Goal: Information Seeking & Learning: Learn about a topic

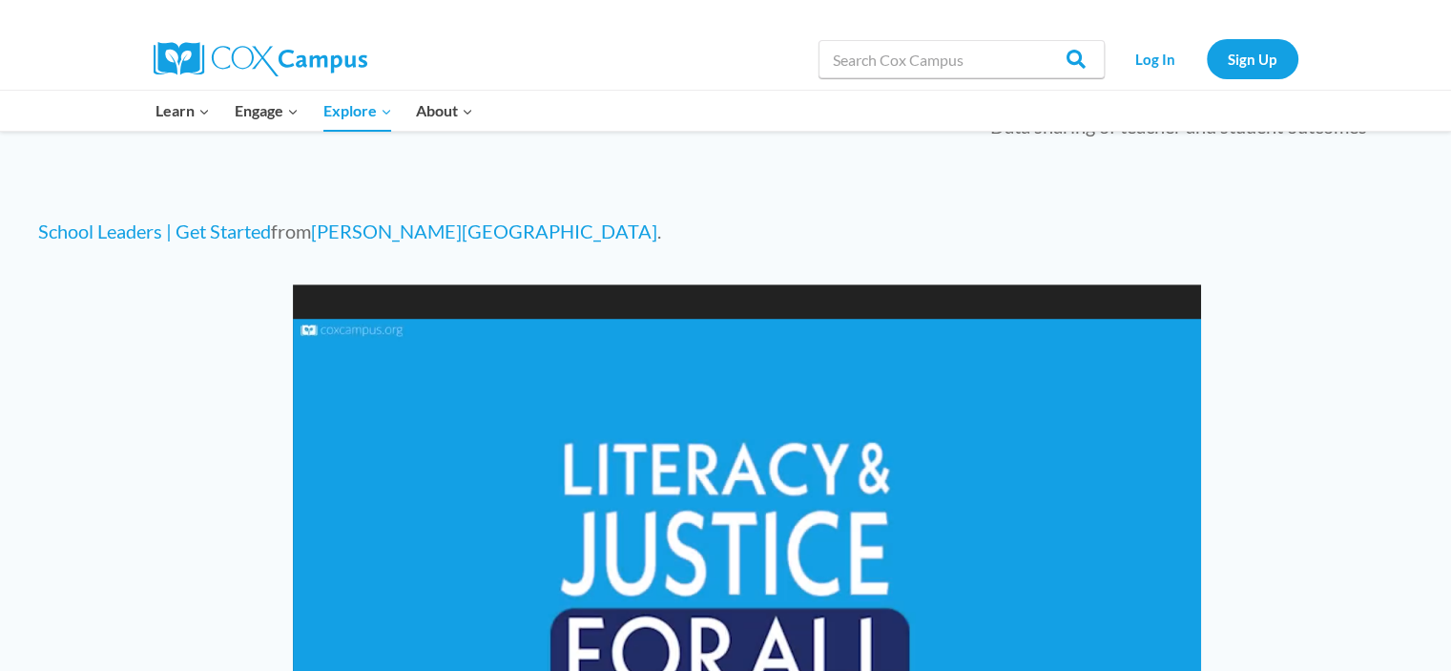
scroll to position [1421, 0]
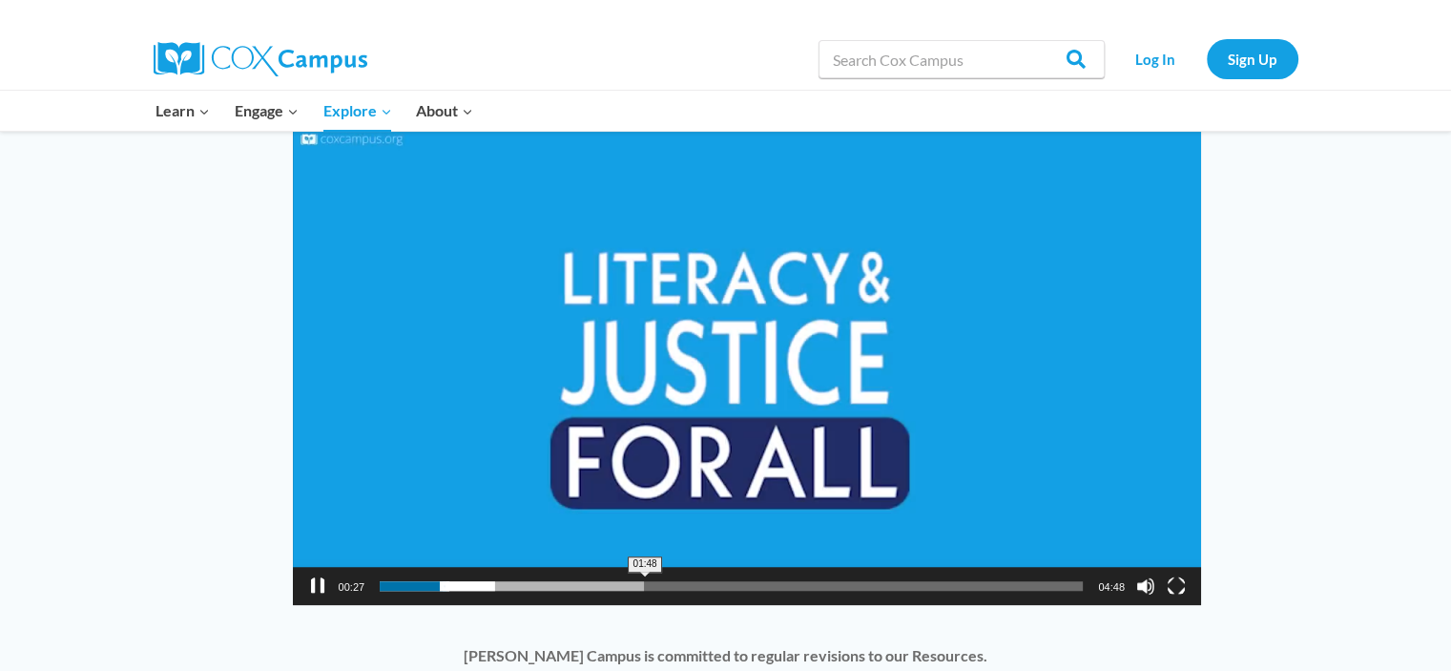
click at [645, 581] on span "01:48" at bounding box center [731, 586] width 703 height 10
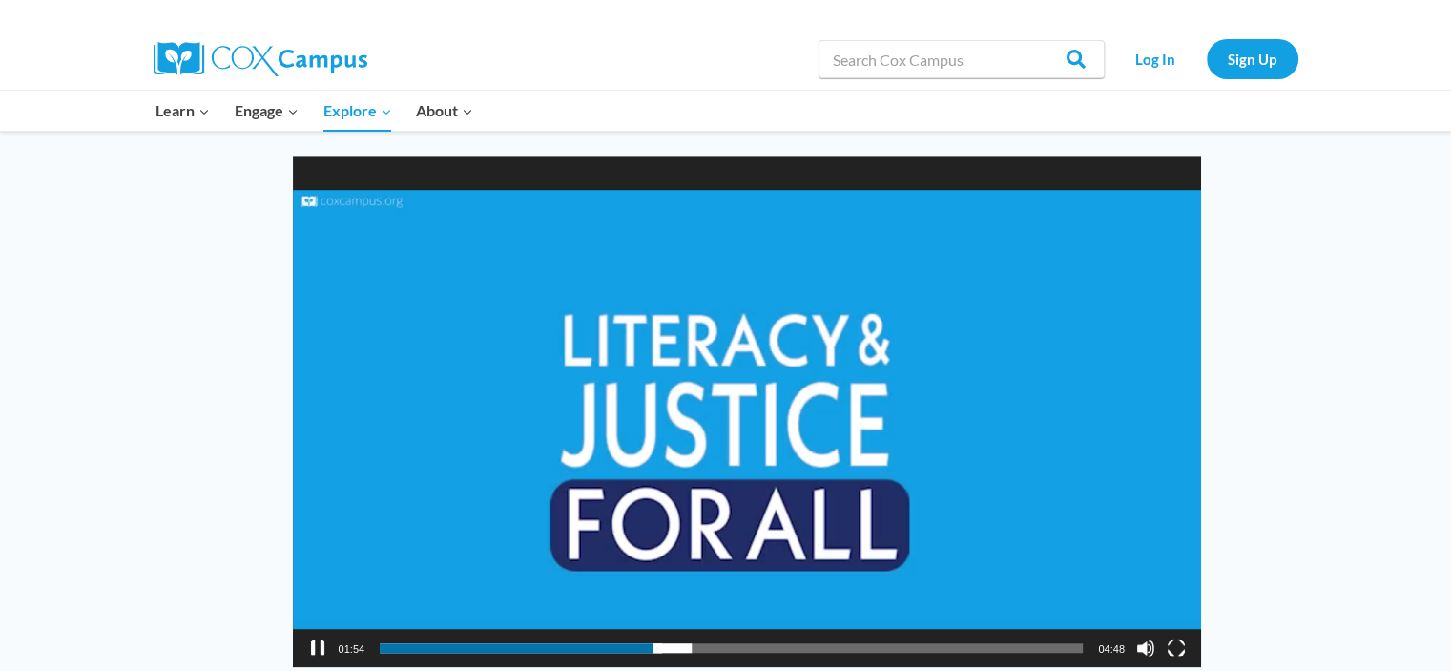
scroll to position [1325, 0]
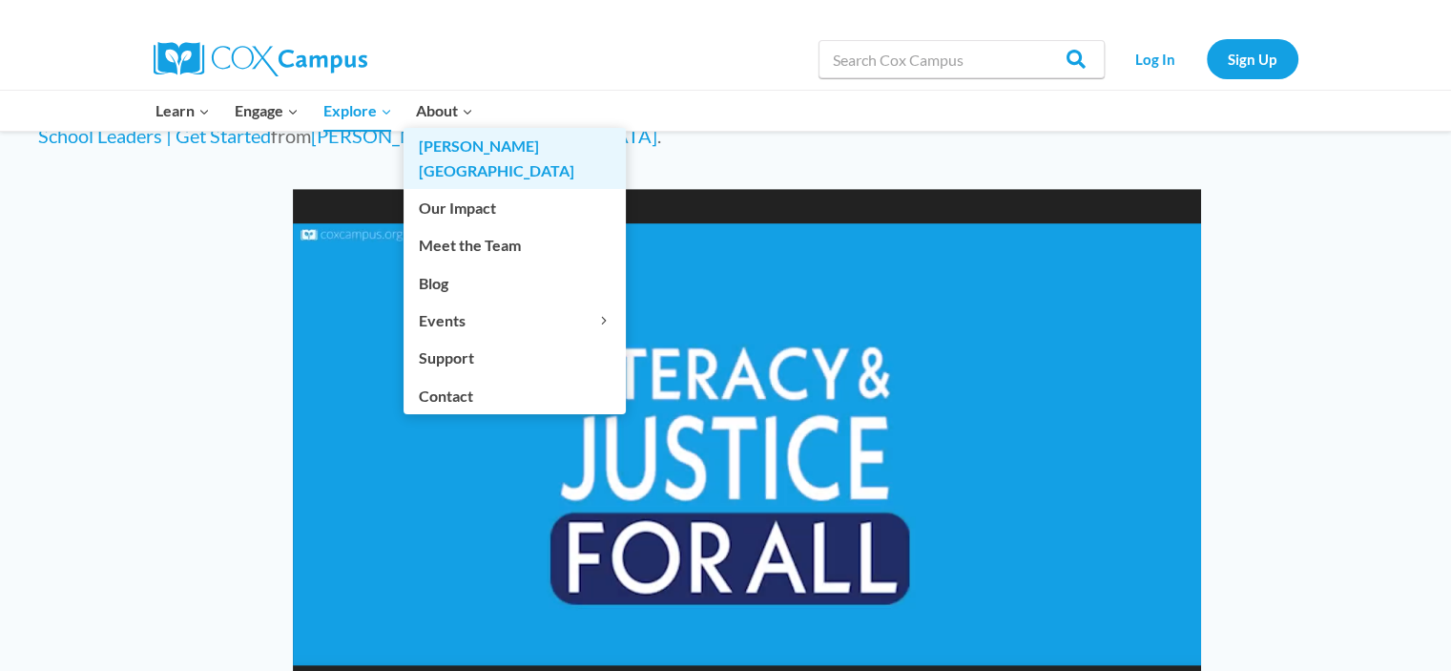
click at [459, 144] on link "[PERSON_NAME][GEOGRAPHIC_DATA]" at bounding box center [515, 158] width 222 height 61
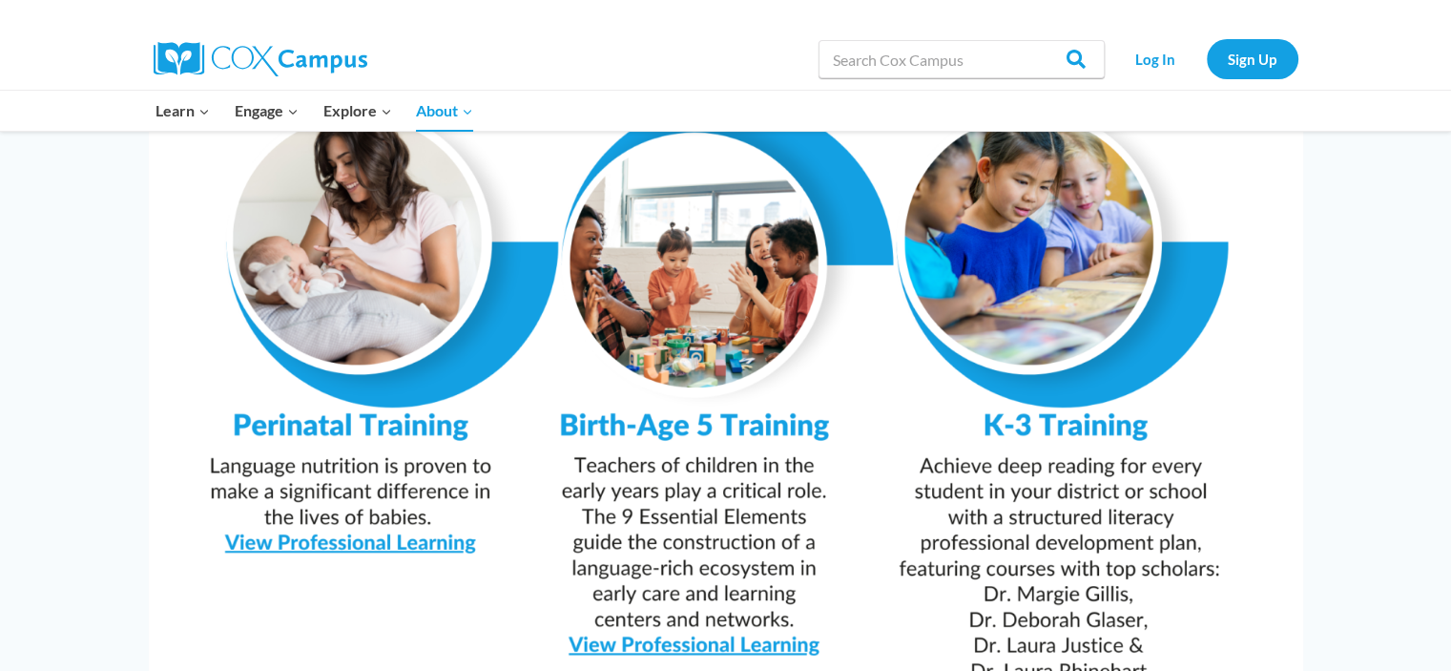
scroll to position [1874, 0]
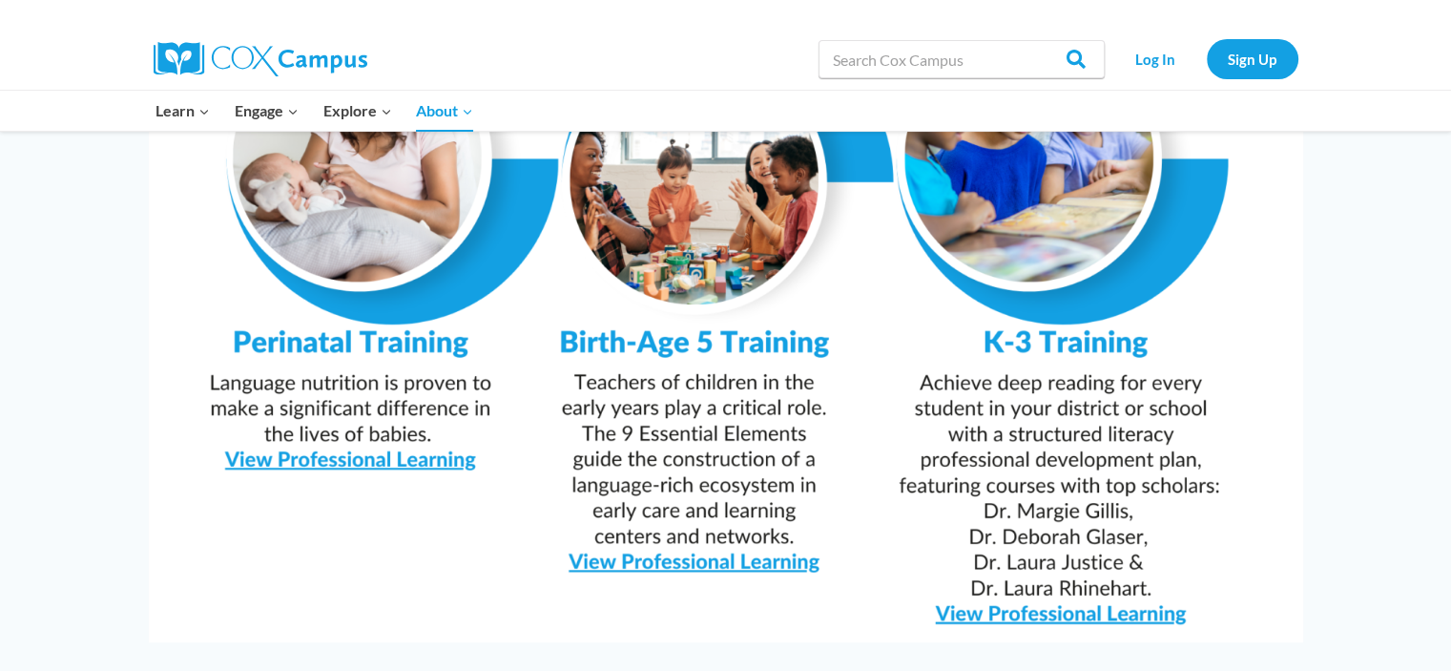
click at [787, 293] on img at bounding box center [726, 234] width 1154 height 816
click at [773, 509] on img at bounding box center [726, 234] width 1154 height 816
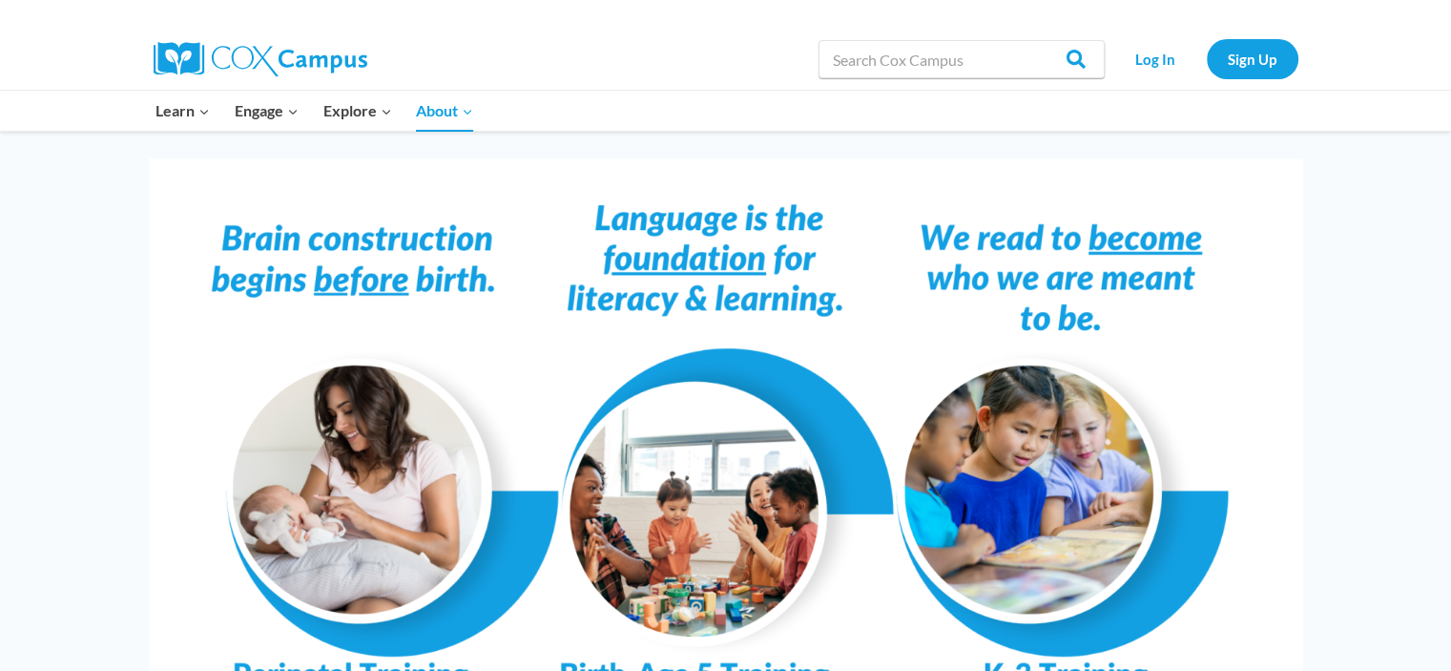
scroll to position [1301, 0]
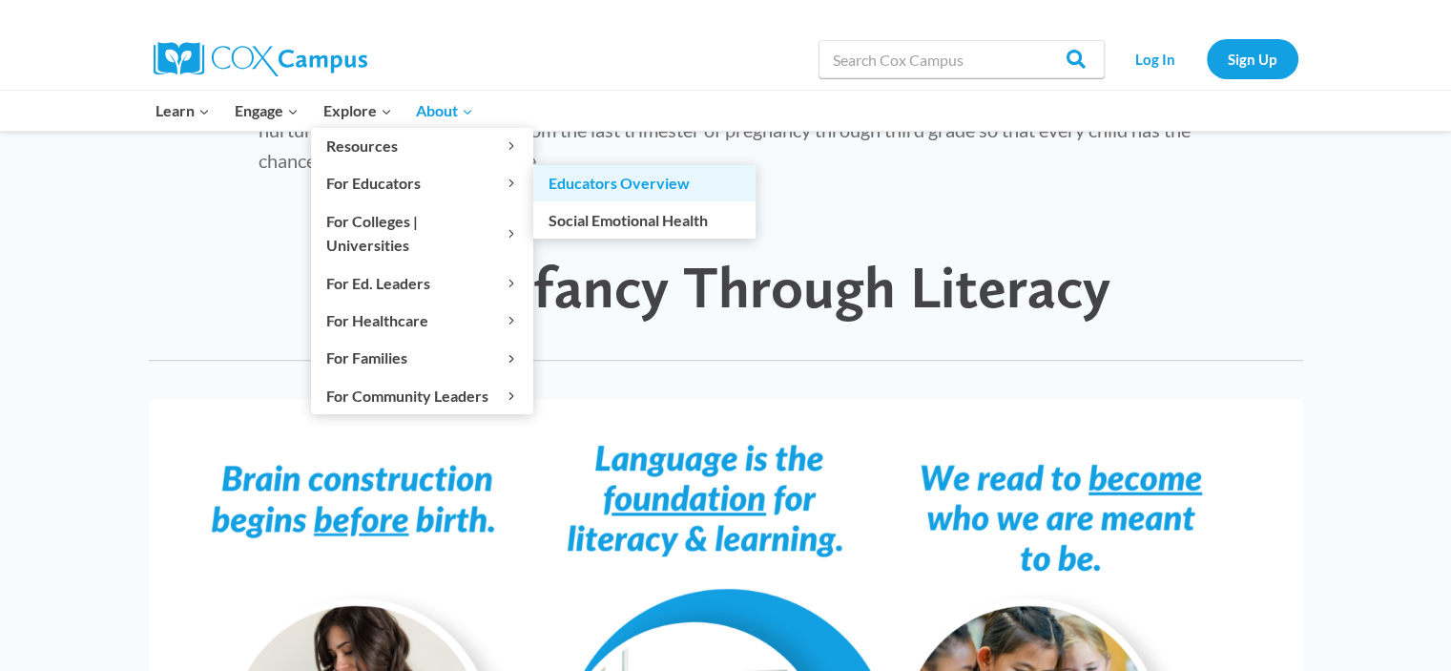
click at [590, 190] on link "Educators Overview" at bounding box center [644, 183] width 222 height 36
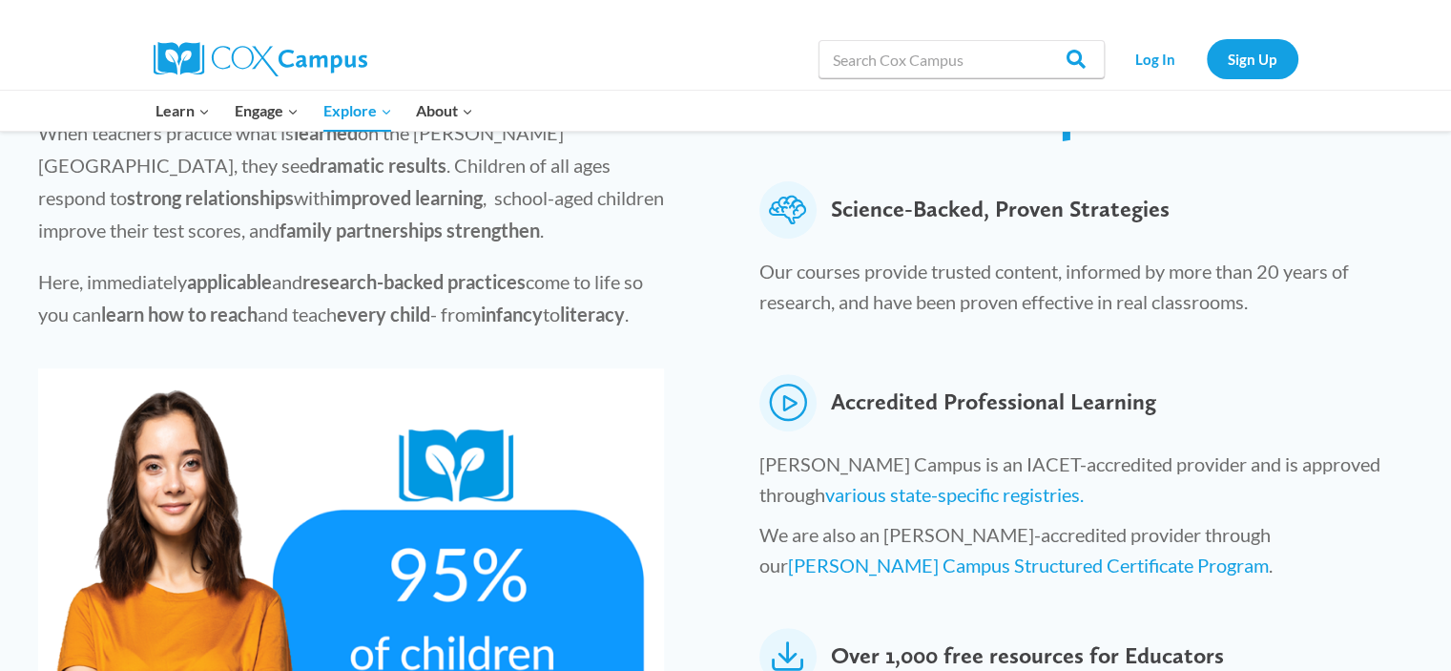
scroll to position [763, 0]
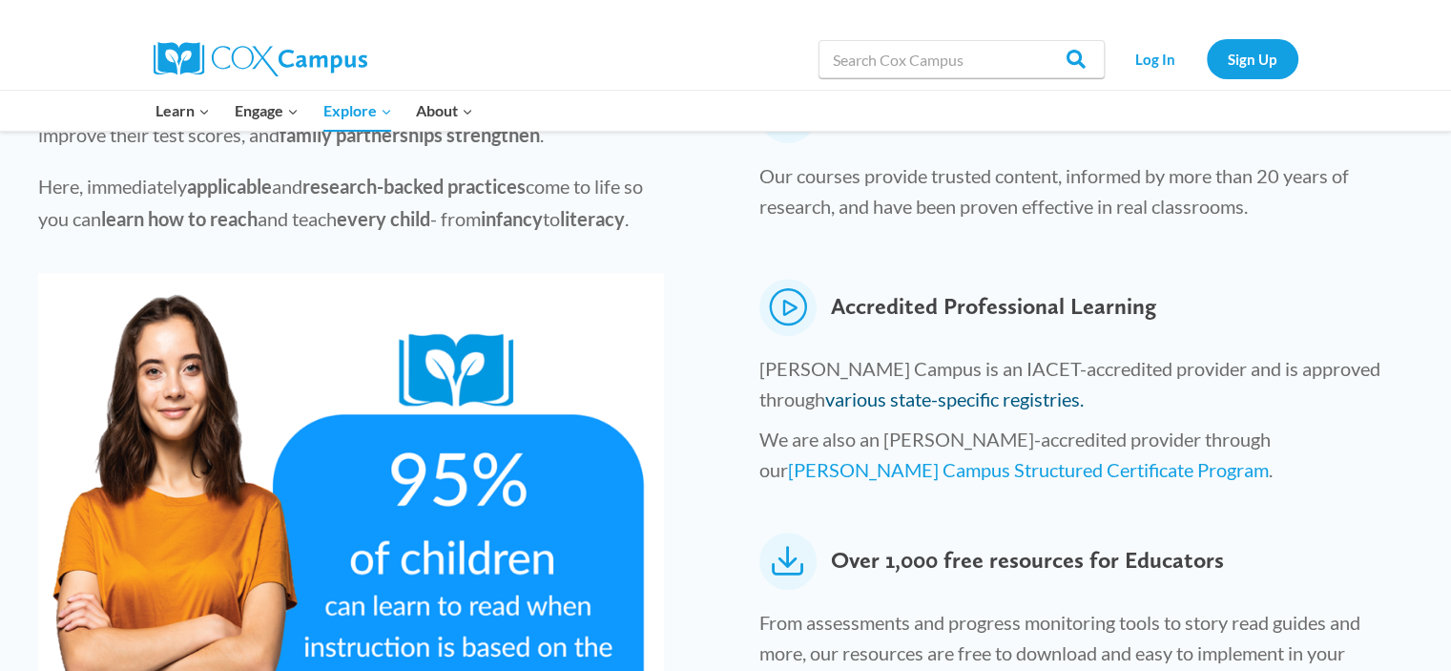
click at [924, 387] on link "various state-specific registries." at bounding box center [954, 398] width 259 height 23
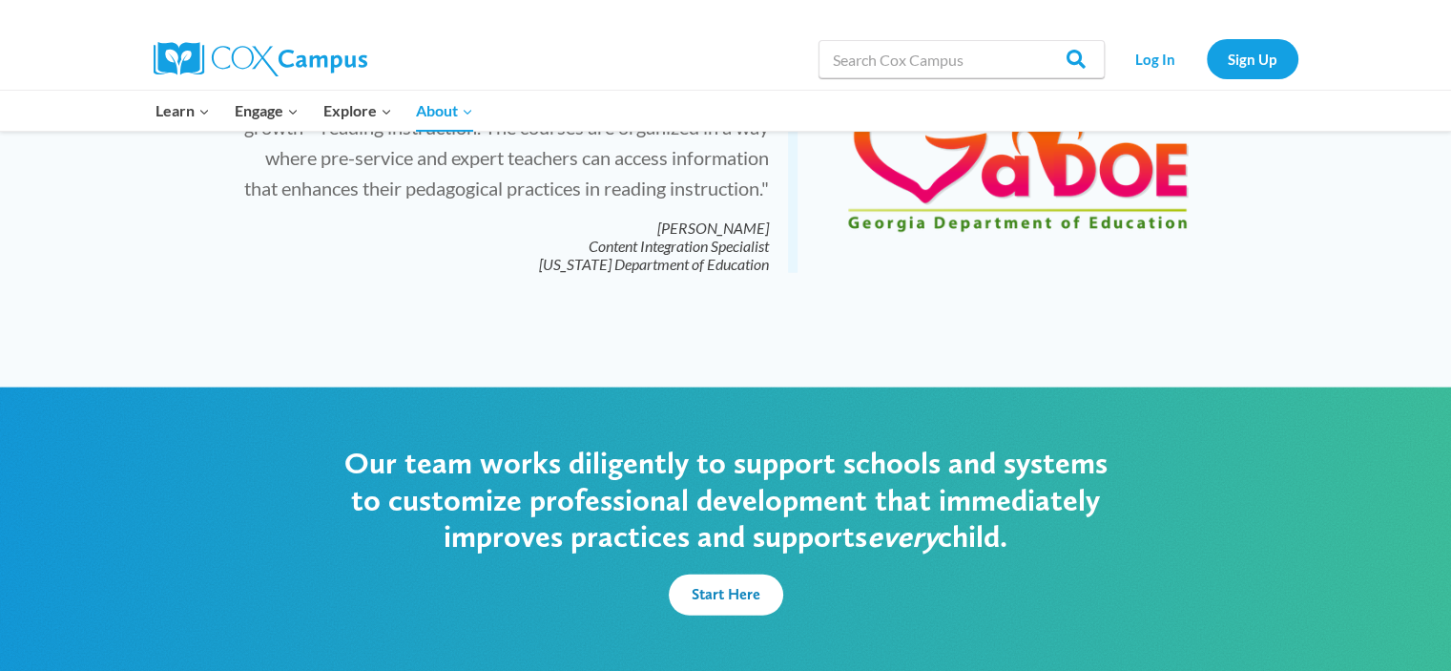
scroll to position [4579, 0]
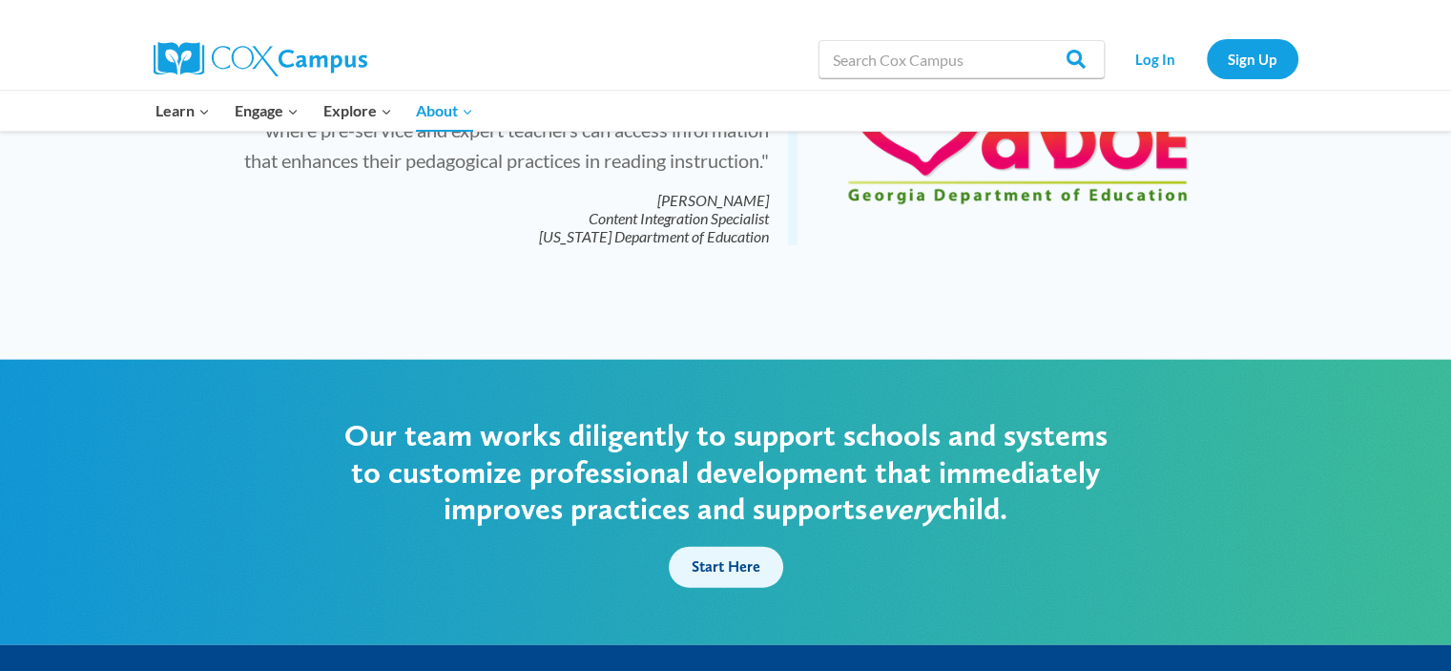
click at [734, 557] on span "Start Here" at bounding box center [726, 566] width 69 height 18
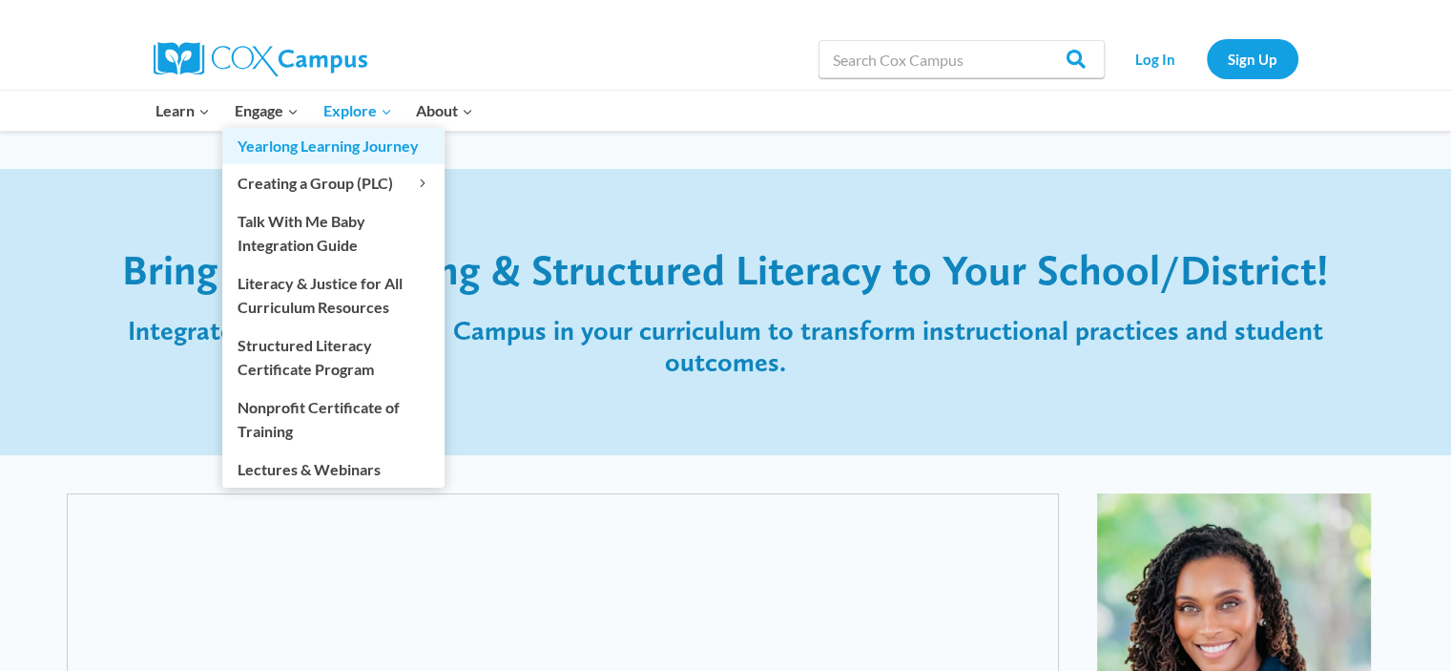
click at [290, 148] on link "Yearlong Learning Journey" at bounding box center [333, 146] width 222 height 36
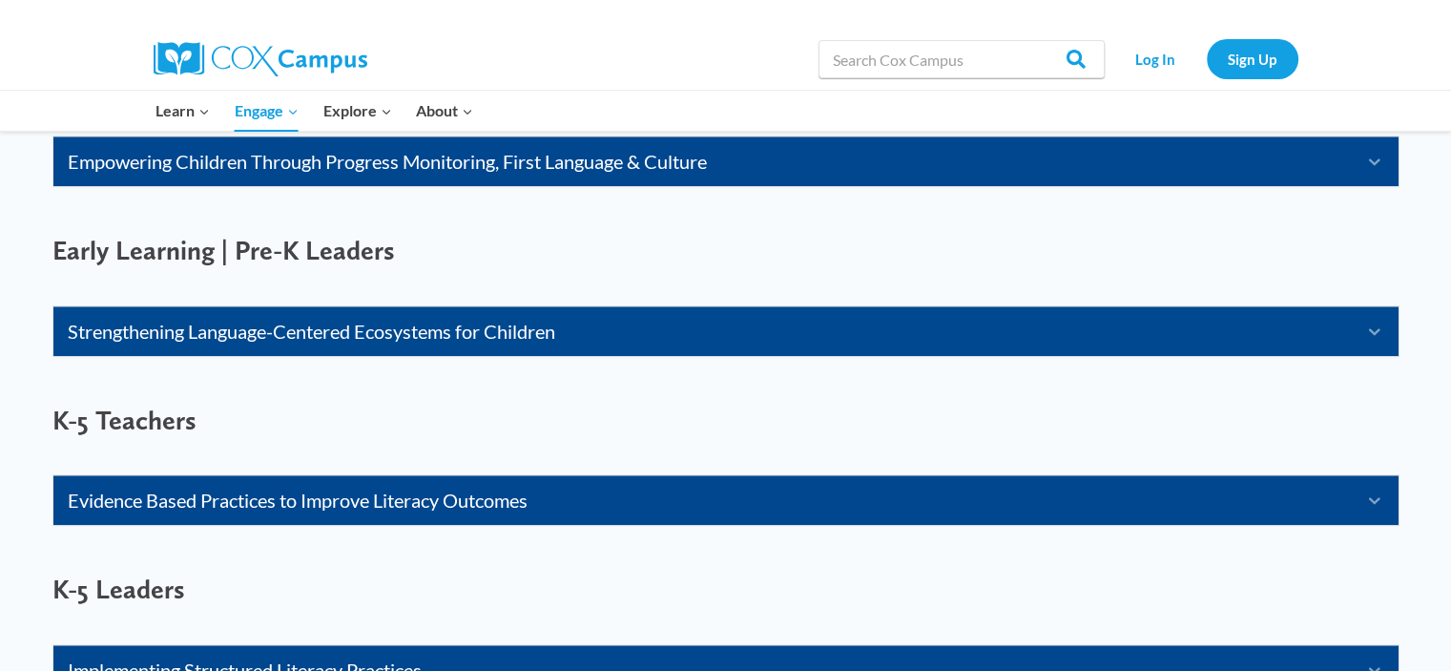
scroll to position [1336, 0]
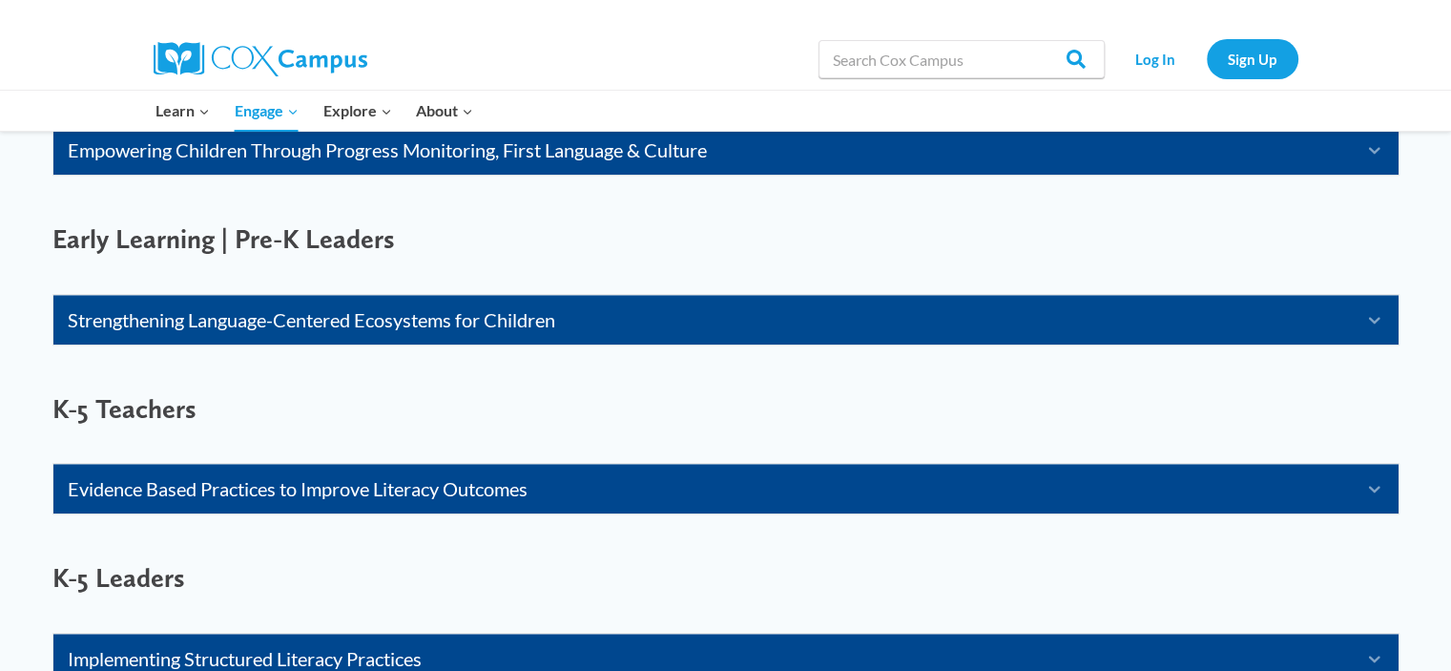
click at [342, 322] on link "Strengthening Language-Centered Ecosystems for Children" at bounding box center [702, 319] width 1269 height 31
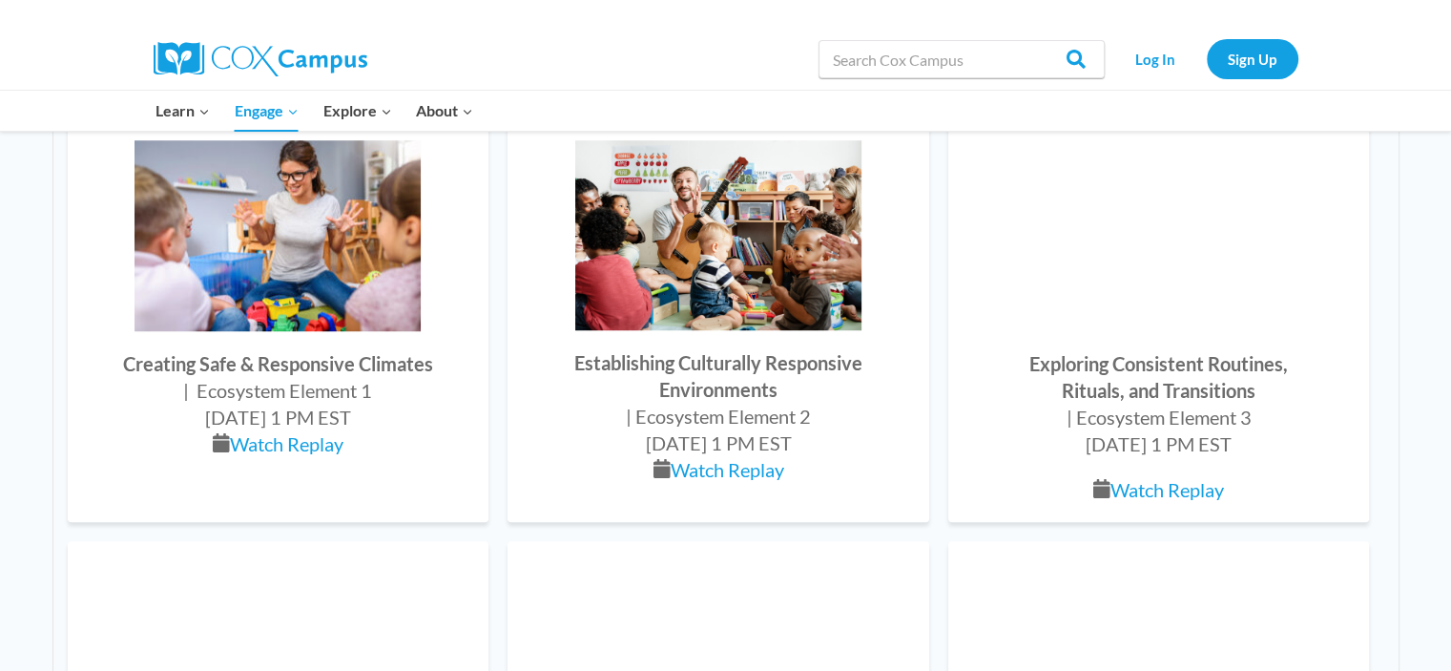
scroll to position [1526, 0]
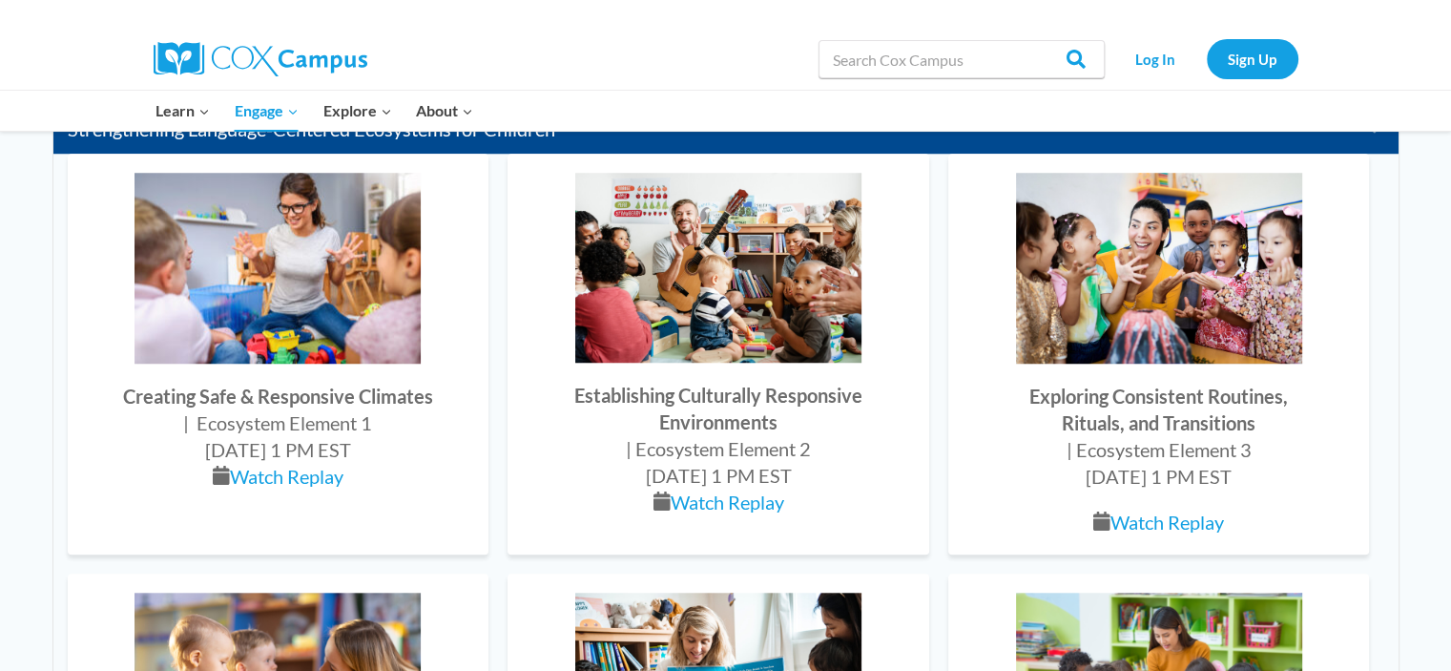
click at [286, 323] on img at bounding box center [278, 268] width 286 height 191
click at [284, 479] on link "Watch Replay" at bounding box center [287, 476] width 114 height 23
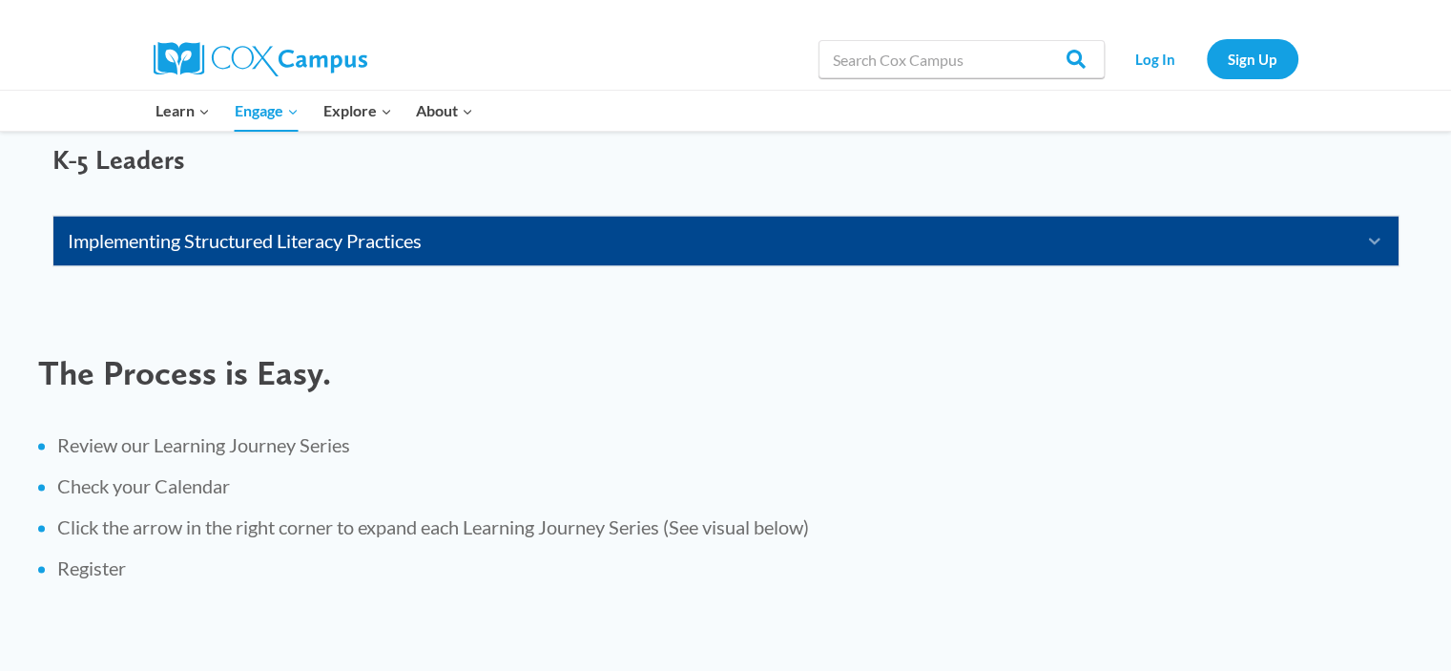
scroll to position [2958, 0]
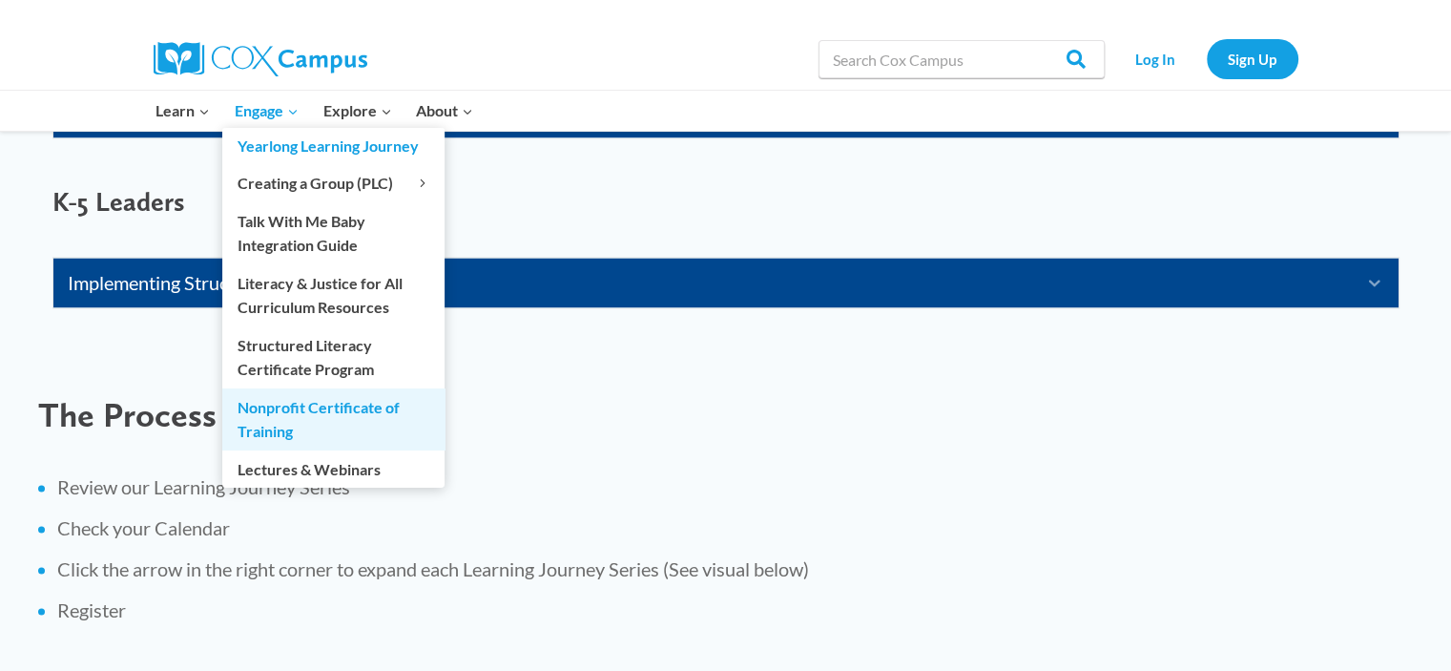
click at [383, 412] on link "Nonprofit Certificate of Training" at bounding box center [333, 418] width 222 height 61
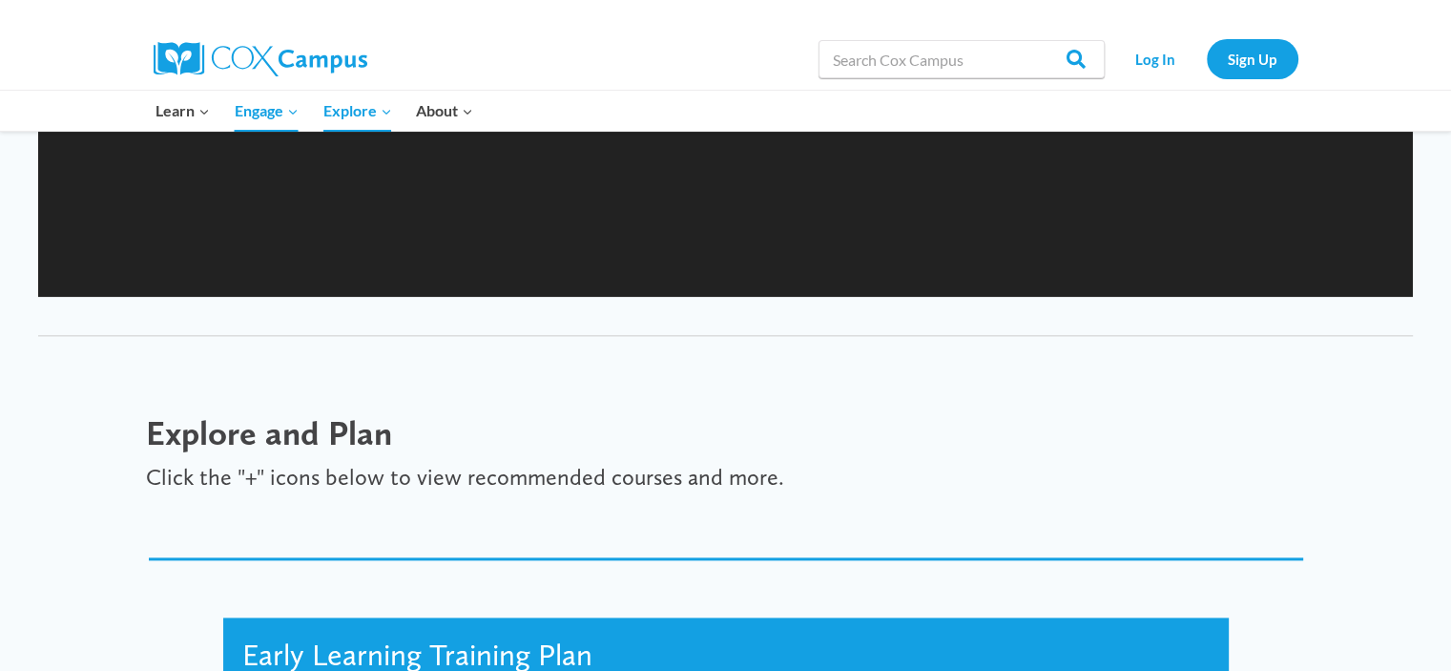
scroll to position [2385, 0]
